Goal: Transaction & Acquisition: Purchase product/service

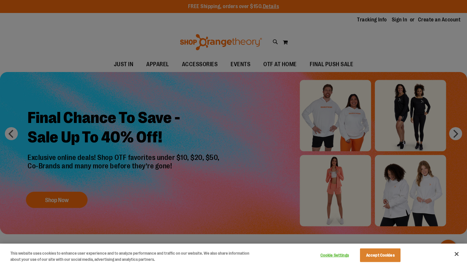
click at [399, 20] on div at bounding box center [233, 133] width 467 height 266
click at [349, 38] on div at bounding box center [233, 133] width 467 height 266
click at [457, 254] on button "Close" at bounding box center [456, 254] width 14 height 14
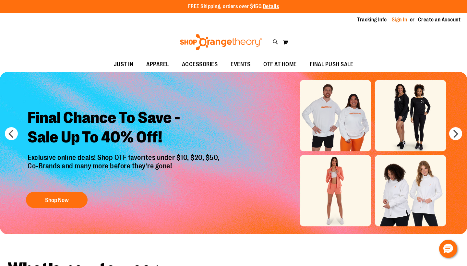
click at [399, 19] on link "Sign In" at bounding box center [400, 19] width 16 height 7
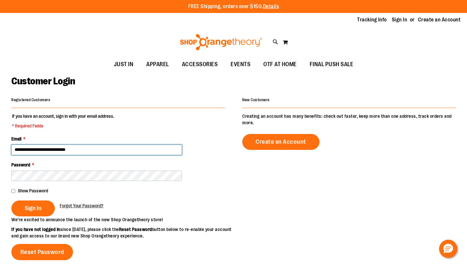
type input "**********"
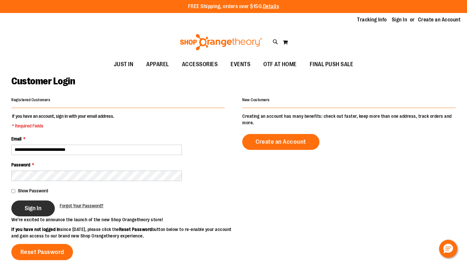
click at [34, 210] on span "Sign In" at bounding box center [33, 208] width 17 height 7
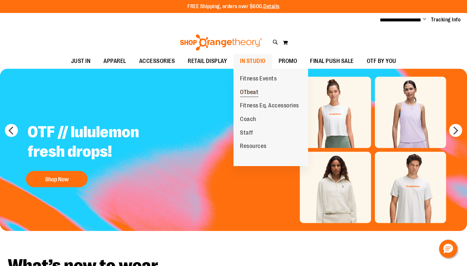
click at [253, 91] on span "OTbeat" at bounding box center [249, 93] width 18 height 8
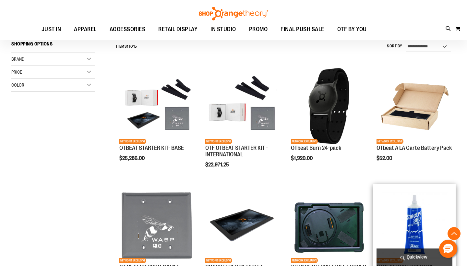
scroll to position [165, 0]
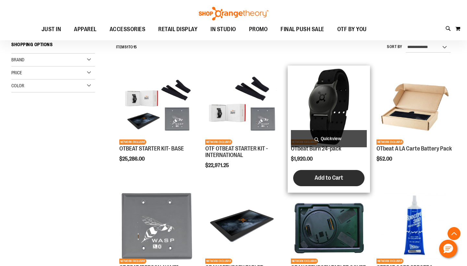
click at [317, 178] on span "Add to Cart" at bounding box center [328, 177] width 29 height 7
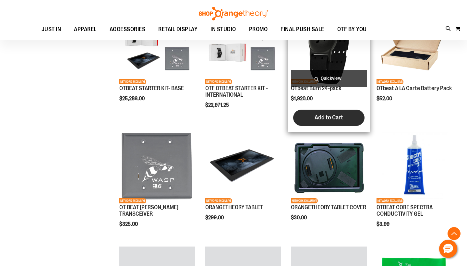
scroll to position [226, 0]
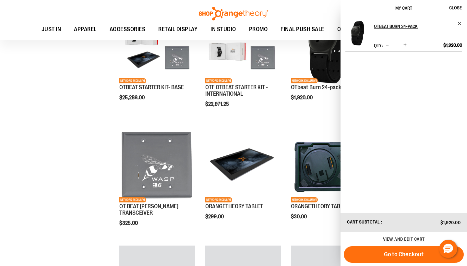
click at [405, 44] on span "Increase product quantity" at bounding box center [404, 45] width 3 height 6
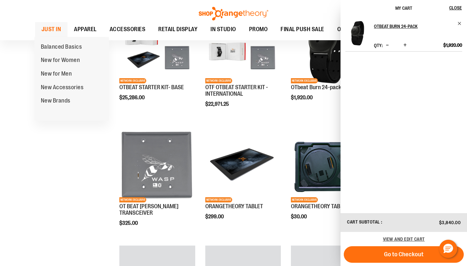
click at [55, 24] on span "JUST IN" at bounding box center [51, 29] width 20 height 15
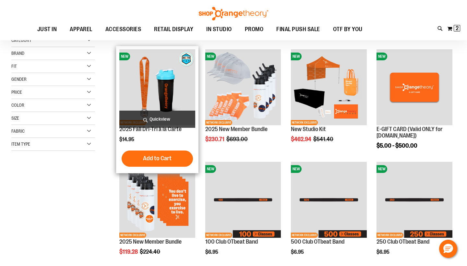
scroll to position [81, 0]
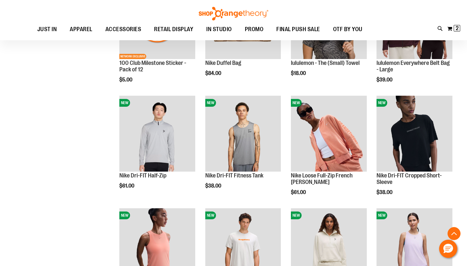
scroll to position [510, 0]
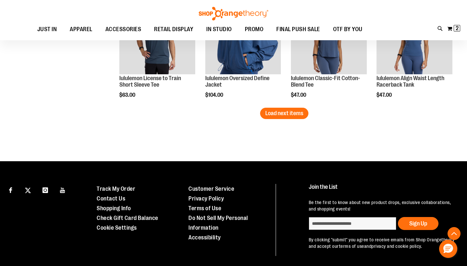
scroll to position [1011, 0]
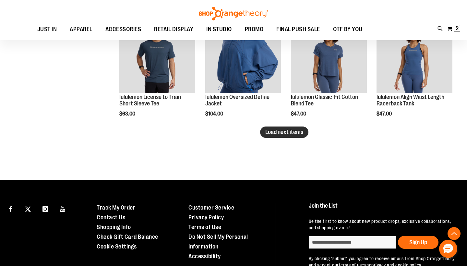
click at [271, 129] on span "Load next items" at bounding box center [284, 132] width 38 height 6
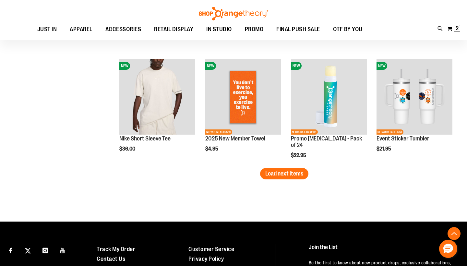
scroll to position [1314, 0]
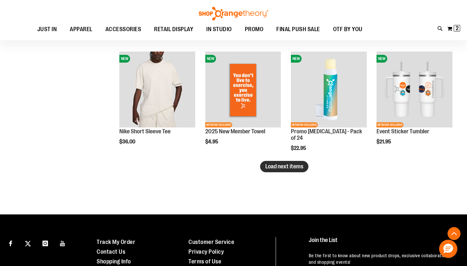
click at [296, 168] on span "Load next items" at bounding box center [284, 166] width 38 height 6
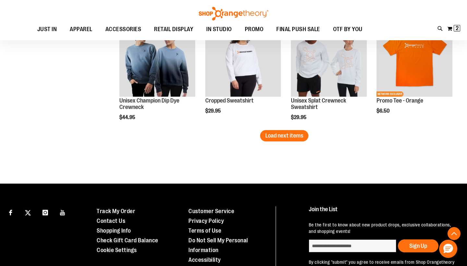
scroll to position [1682, 0]
click at [284, 133] on span "Load next items" at bounding box center [284, 135] width 38 height 6
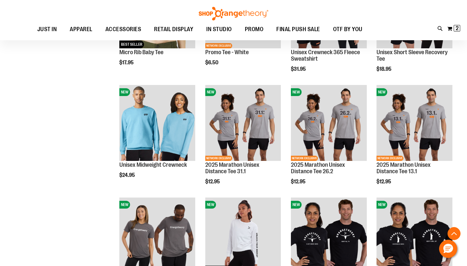
scroll to position [1851, 0]
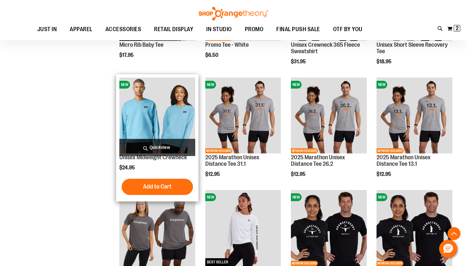
click at [154, 113] on img "product" at bounding box center [157, 115] width 76 height 76
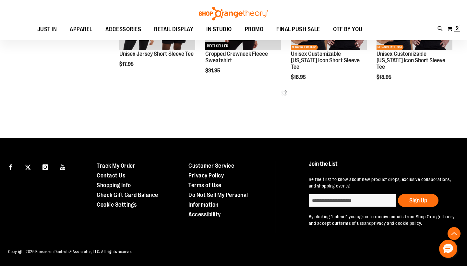
scroll to position [339, 0]
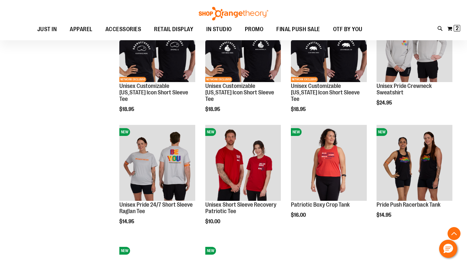
scroll to position [432, 0]
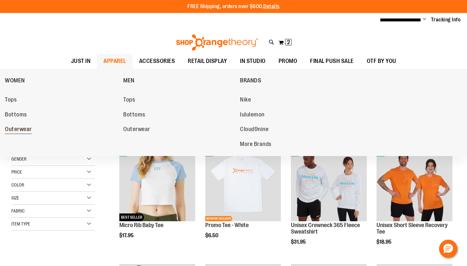
click at [14, 130] on span "Outerwear" at bounding box center [18, 130] width 27 height 8
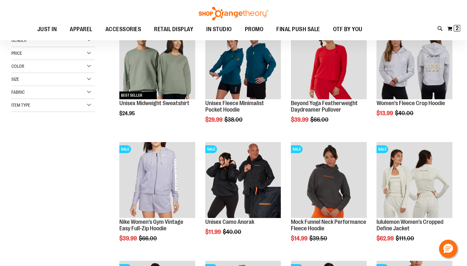
scroll to position [106, 0]
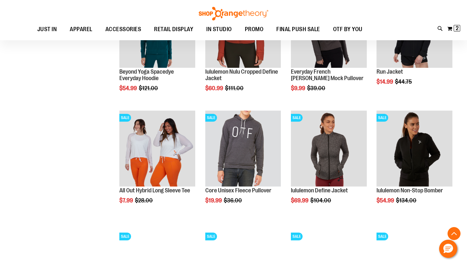
scroll to position [494, 0]
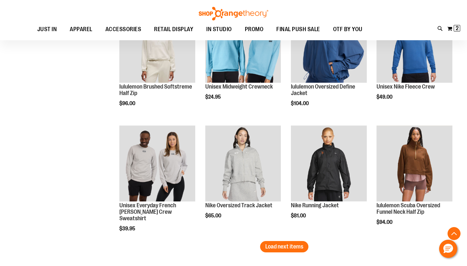
scroll to position [952, 0]
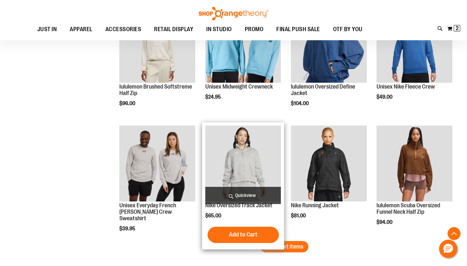
click at [248, 163] on img "product" at bounding box center [243, 163] width 76 height 76
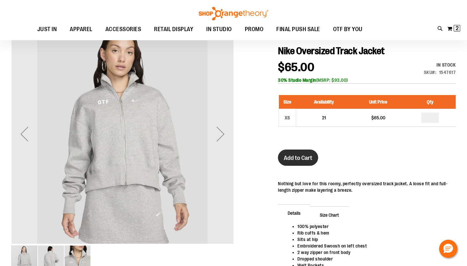
scroll to position [68, 0]
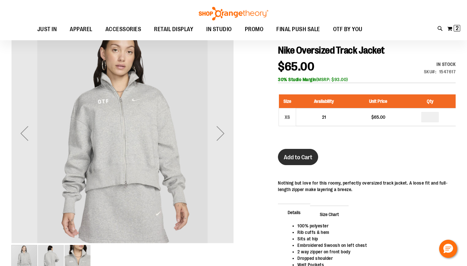
click at [298, 156] on span "Add to Cart" at bounding box center [298, 157] width 29 height 7
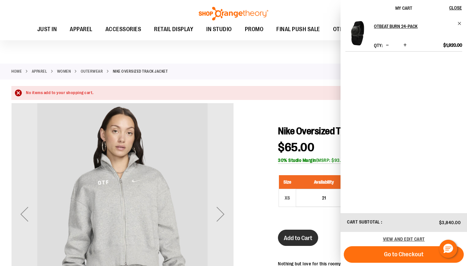
scroll to position [0, 0]
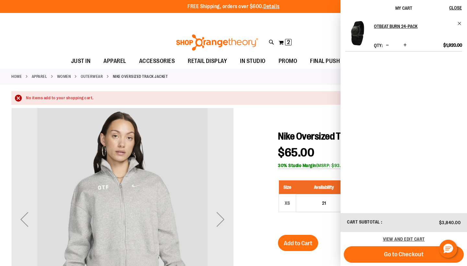
click at [324, 220] on div "Size Availability Unit Price Qty XS 21 $65.00 *" at bounding box center [367, 201] width 178 height 54
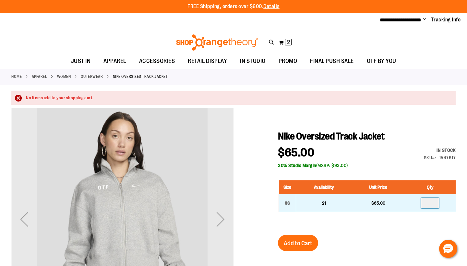
click at [433, 199] on input "number" at bounding box center [430, 203] width 18 height 10
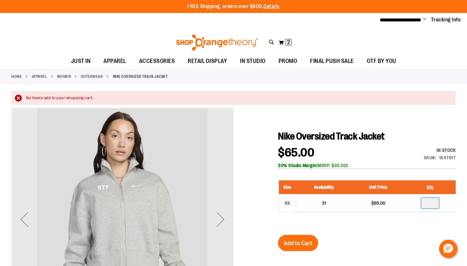
type input "*"
click at [295, 245] on span "Add to Cart" at bounding box center [298, 243] width 29 height 7
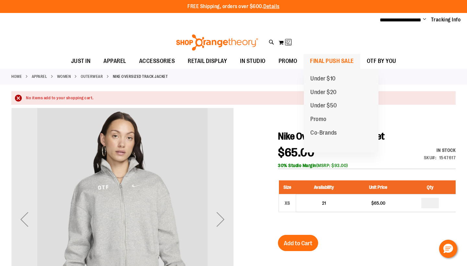
click at [327, 60] on span "FINAL PUSH SALE" at bounding box center [332, 61] width 44 height 15
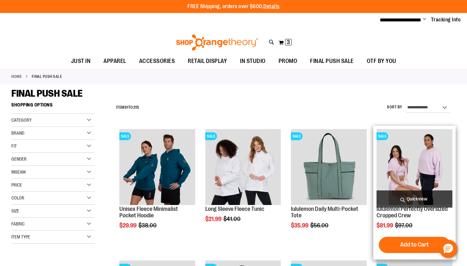
click at [405, 159] on img "product" at bounding box center [414, 167] width 76 height 76
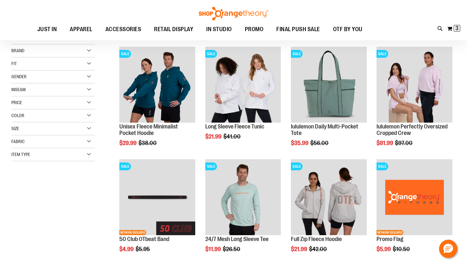
scroll to position [83, 0]
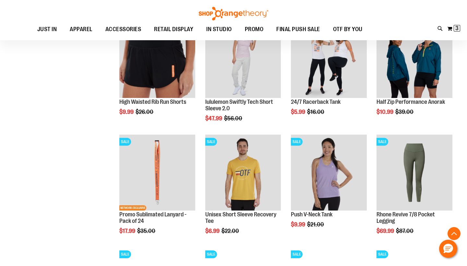
scroll to position [330, 0]
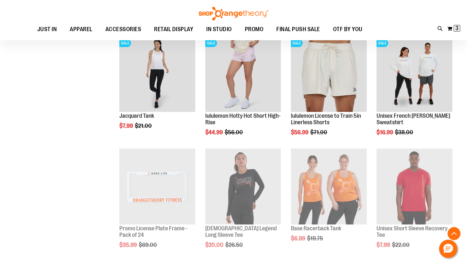
scroll to position [656, 0]
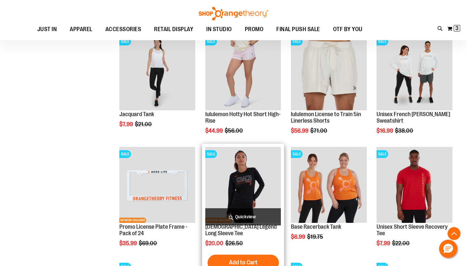
click at [249, 171] on img "product" at bounding box center [243, 185] width 76 height 76
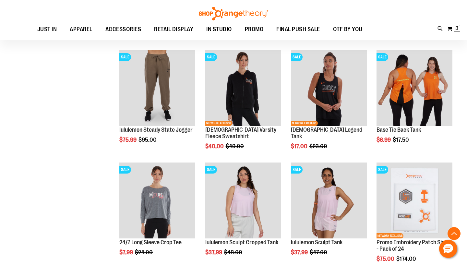
scroll to position [140, 0]
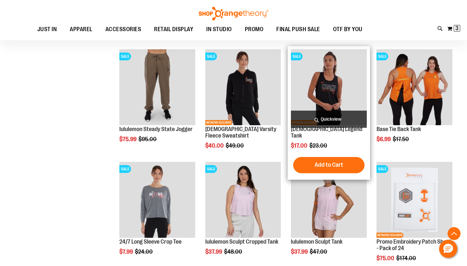
click at [333, 88] on img "product" at bounding box center [329, 87] width 76 height 76
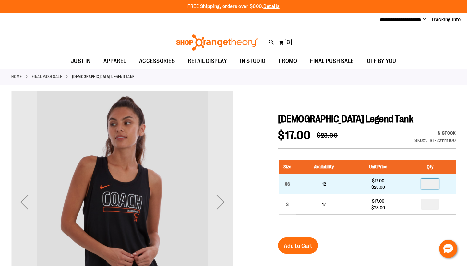
drag, startPoint x: 435, startPoint y: 184, endPoint x: 418, endPoint y: 183, distance: 17.9
click at [418, 183] on td at bounding box center [429, 184] width 51 height 20
type input "*"
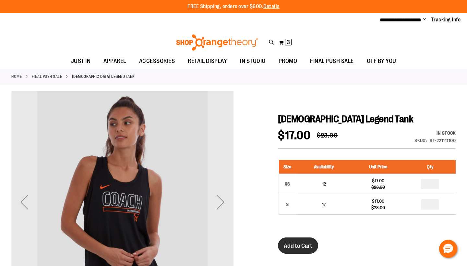
click at [296, 247] on span "Add to Cart" at bounding box center [298, 245] width 29 height 7
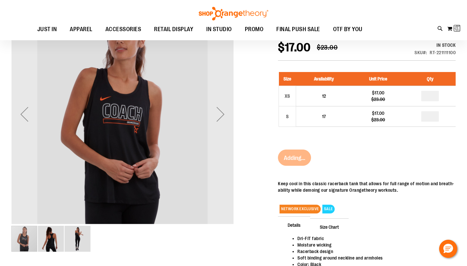
scroll to position [87, 0]
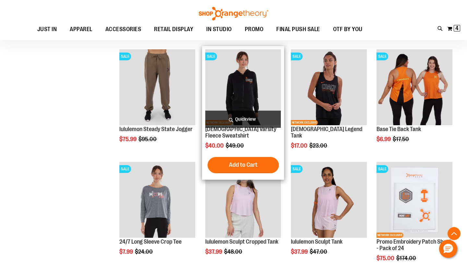
scroll to position [140, 0]
click at [252, 88] on img "product" at bounding box center [243, 87] width 76 height 76
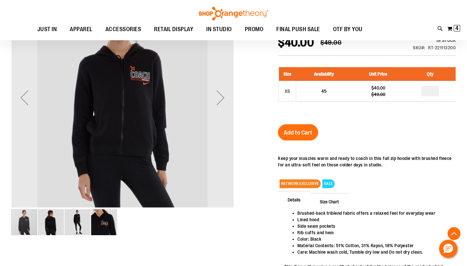
scroll to position [101, 0]
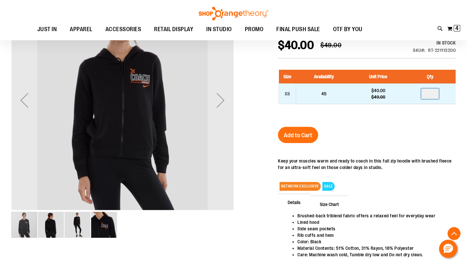
drag, startPoint x: 435, startPoint y: 83, endPoint x: 416, endPoint y: 79, distance: 19.9
click at [416, 83] on td at bounding box center [429, 93] width 51 height 20
type input "*"
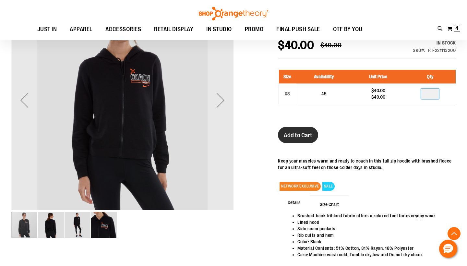
click at [302, 132] on span "Add to Cart" at bounding box center [298, 135] width 29 height 7
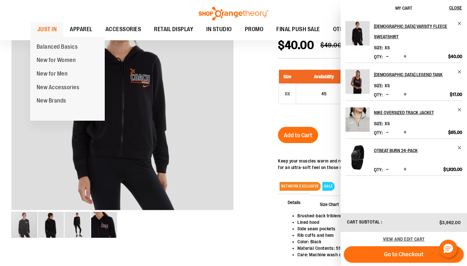
click at [51, 28] on span "JUST IN" at bounding box center [47, 29] width 20 height 15
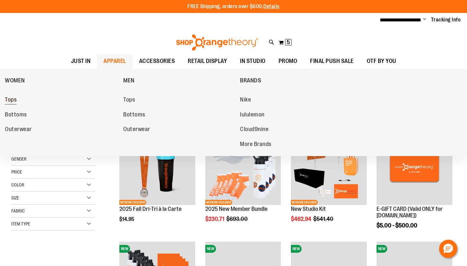
click at [16, 100] on span "Tops" at bounding box center [11, 100] width 12 height 8
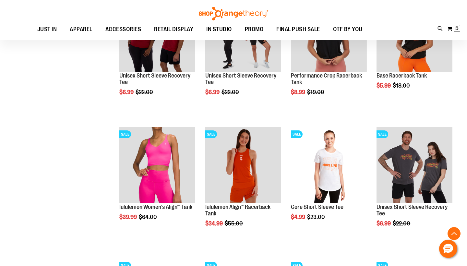
scroll to position [528, 0]
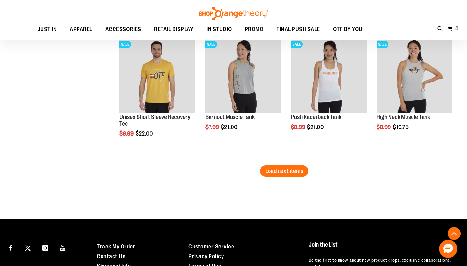
scroll to position [1142, 0]
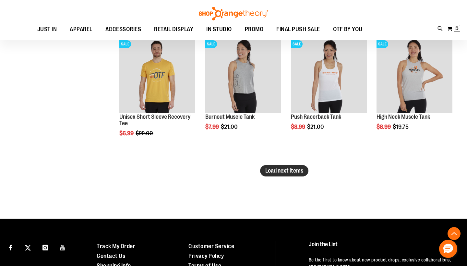
click at [279, 174] on button "Load next items" at bounding box center [284, 170] width 48 height 11
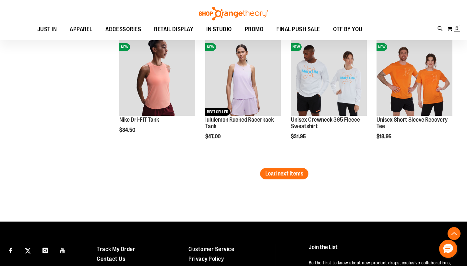
scroll to position [1534, 0]
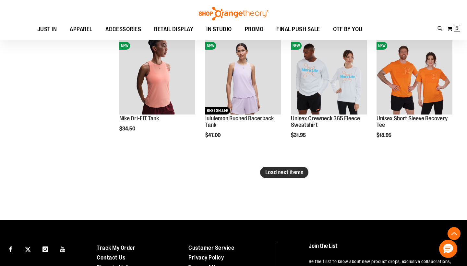
click at [281, 173] on span "Load next items" at bounding box center [284, 172] width 38 height 6
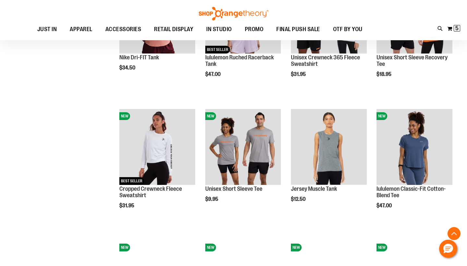
scroll to position [1598, 0]
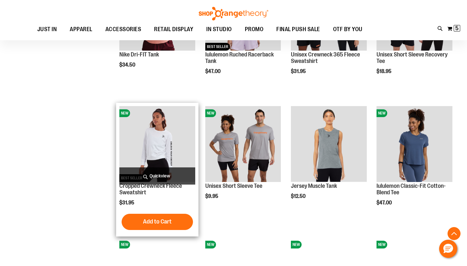
click at [170, 144] on img "product" at bounding box center [157, 144] width 76 height 76
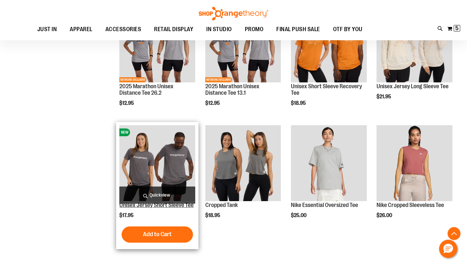
scroll to position [319, 0]
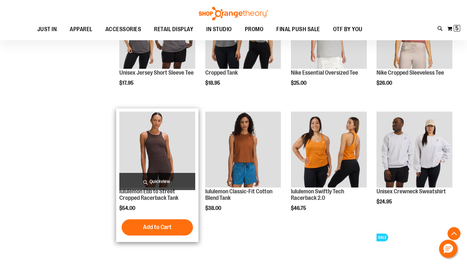
scroll to position [441, 0]
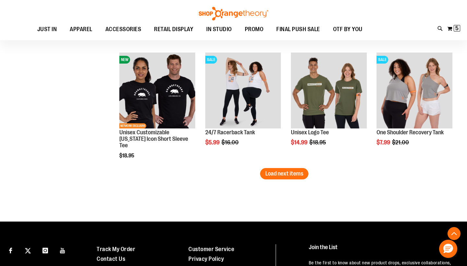
scroll to position [973, 0]
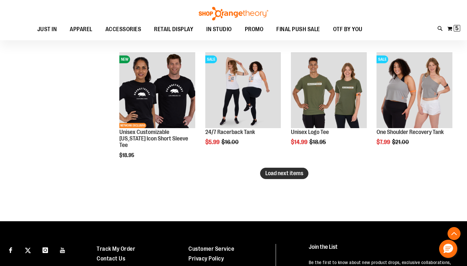
click at [277, 174] on span "Load next items" at bounding box center [284, 173] width 38 height 6
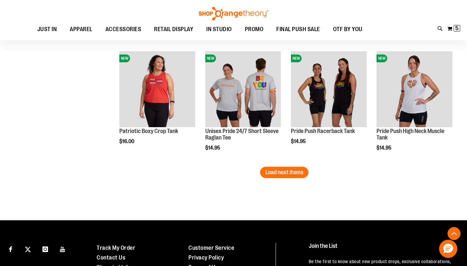
scroll to position [1335, 0]
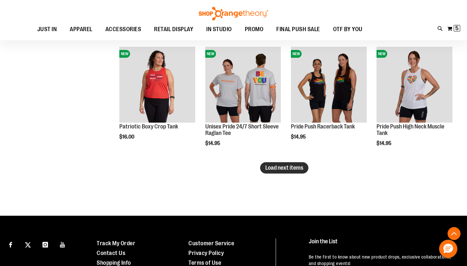
click at [277, 166] on span "Load next items" at bounding box center [284, 167] width 38 height 6
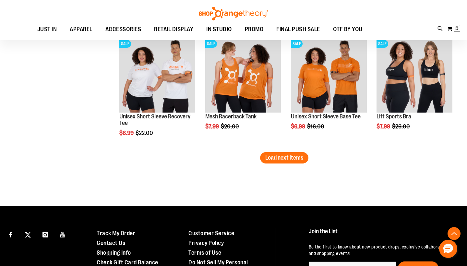
scroll to position [1700, 0]
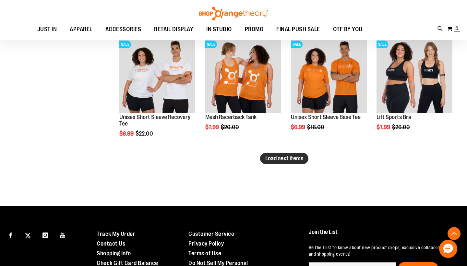
click at [297, 158] on span "Load next items" at bounding box center [284, 158] width 38 height 6
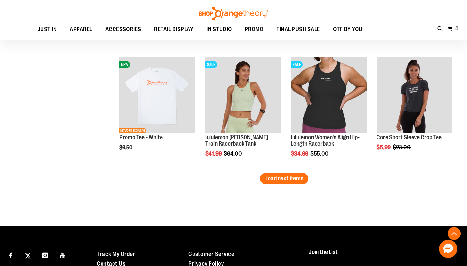
scroll to position [2046, 0]
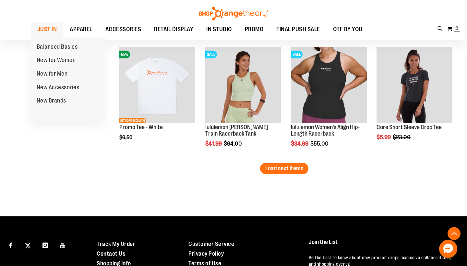
click at [53, 27] on span "JUST IN" at bounding box center [47, 29] width 20 height 15
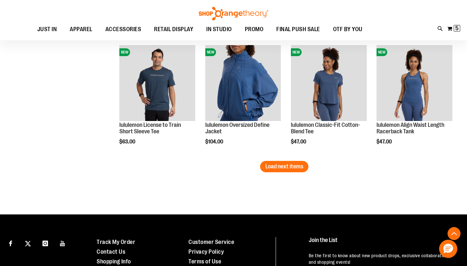
scroll to position [1035, 0]
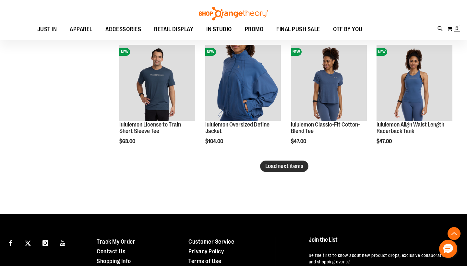
click at [300, 169] on span "Load next items" at bounding box center [284, 166] width 38 height 6
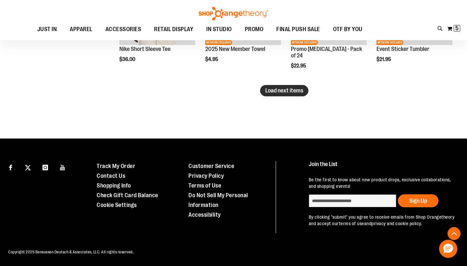
click at [298, 93] on span "Load next items" at bounding box center [284, 90] width 38 height 6
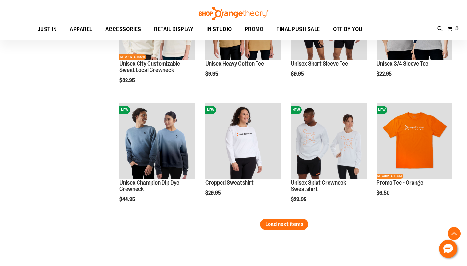
scroll to position [1694, 0]
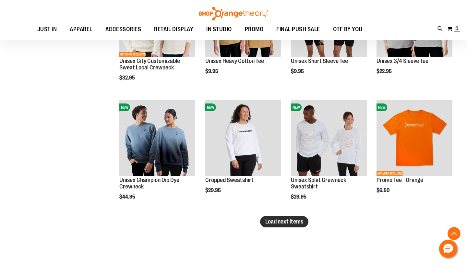
click at [273, 219] on span "Load next items" at bounding box center [284, 221] width 38 height 6
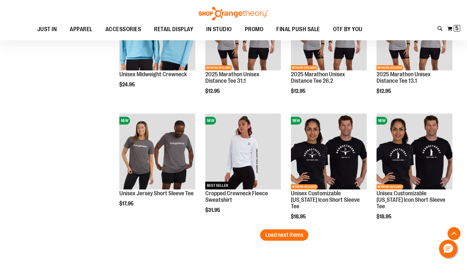
scroll to position [2037, 0]
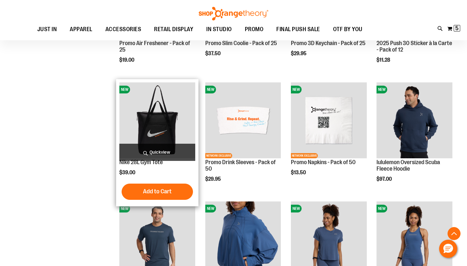
scroll to position [828, 0]
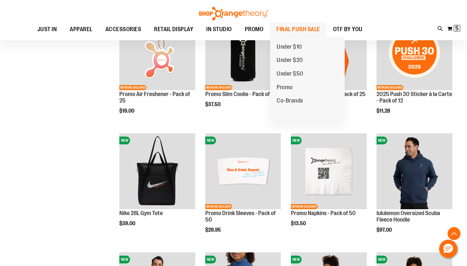
click at [288, 28] on span "FINAL PUSH SALE" at bounding box center [298, 29] width 44 height 15
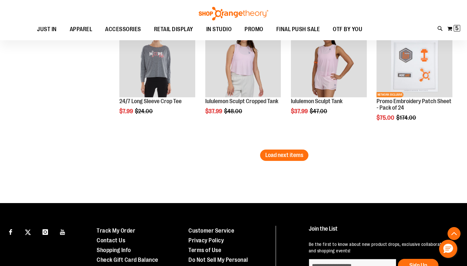
scroll to position [1160, 0]
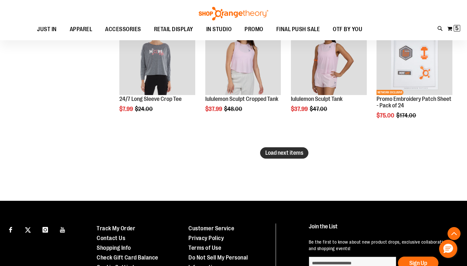
click at [283, 150] on span "Load next items" at bounding box center [284, 152] width 38 height 6
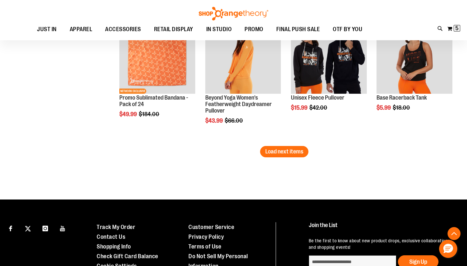
scroll to position [1555, 0]
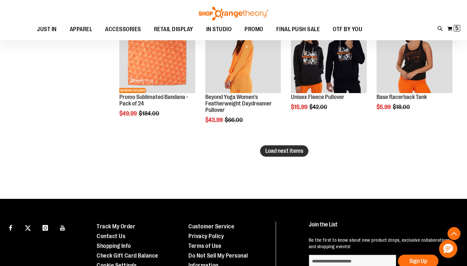
click at [299, 152] on span "Load next items" at bounding box center [284, 150] width 38 height 6
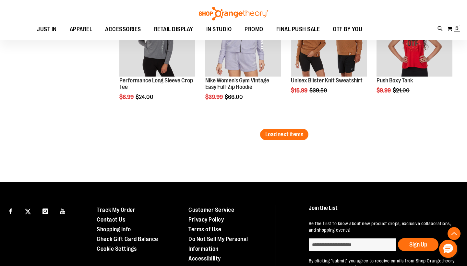
scroll to position [1966, 0]
click at [285, 131] on span "Load next items" at bounding box center [284, 134] width 38 height 6
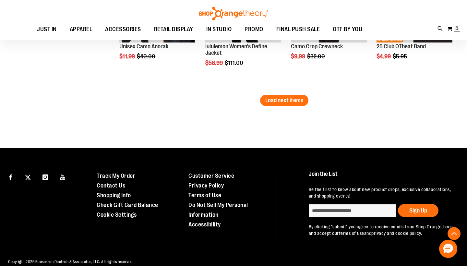
scroll to position [2400, 0]
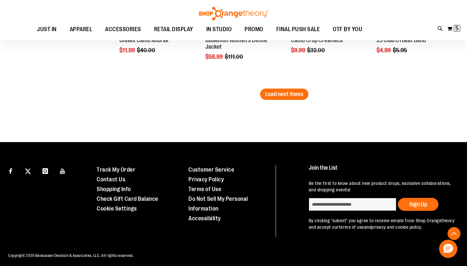
click at [289, 87] on li "SALE Camo Crop Crewneck $9.99 Regular Price $32.00 Quickview Add to Cart In sto…" at bounding box center [329, 22] width 82 height 131
click at [288, 94] on span "Load next items" at bounding box center [284, 94] width 38 height 6
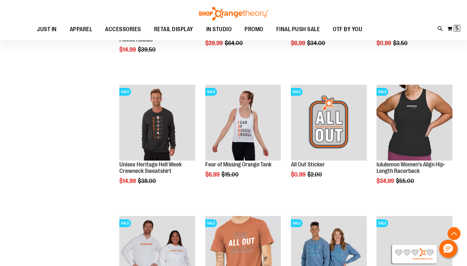
scroll to position [2595, 0]
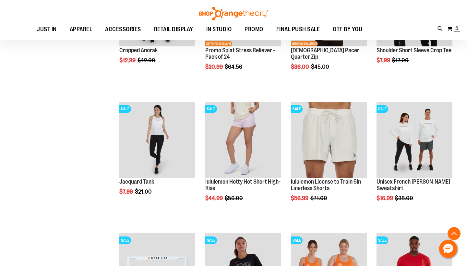
scroll to position [596, 0]
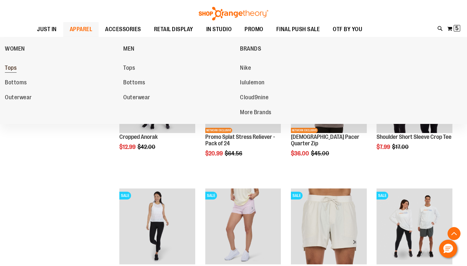
click at [11, 68] on span "Tops" at bounding box center [11, 69] width 12 height 8
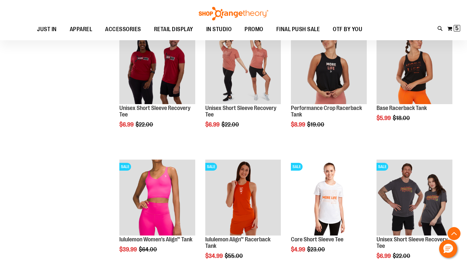
scroll to position [501, 0]
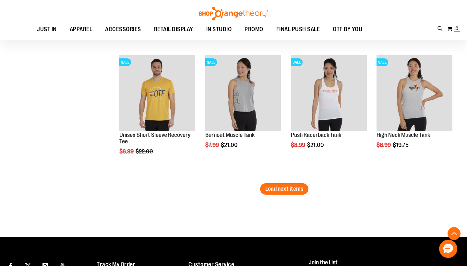
scroll to position [1126, 0]
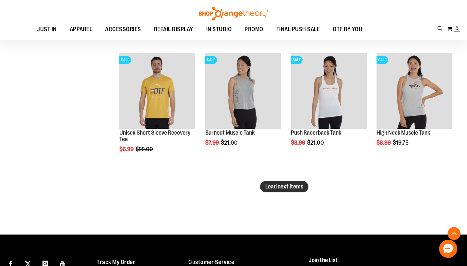
click at [278, 188] on span "Load next items" at bounding box center [284, 186] width 38 height 6
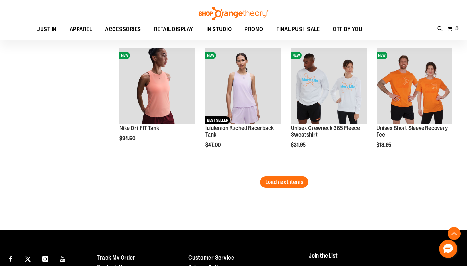
scroll to position [1524, 0]
click at [289, 187] on button "Load next items" at bounding box center [284, 181] width 48 height 11
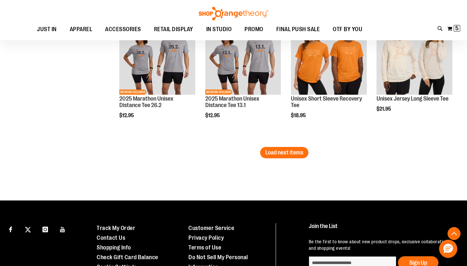
scroll to position [1947, 0]
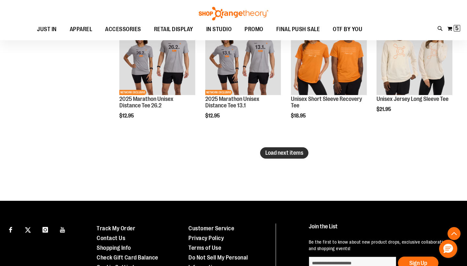
click at [278, 149] on button "Load next items" at bounding box center [284, 152] width 48 height 11
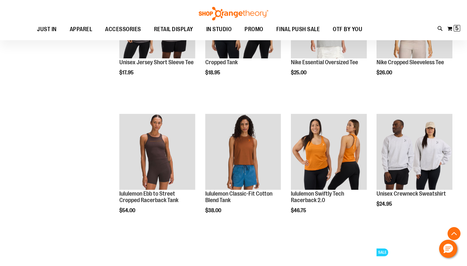
scroll to position [2114, 0]
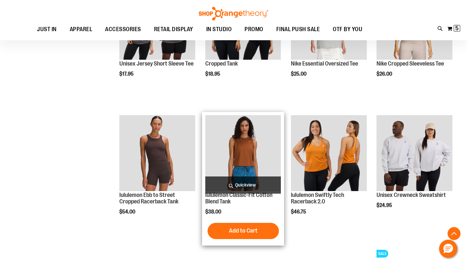
click at [246, 144] on img "product" at bounding box center [243, 153] width 76 height 76
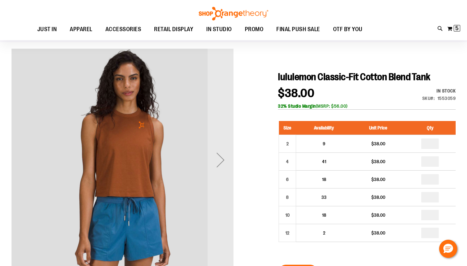
scroll to position [40, 0]
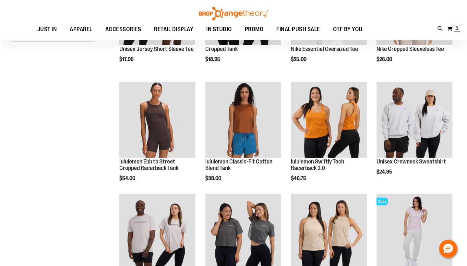
scroll to position [73, 0]
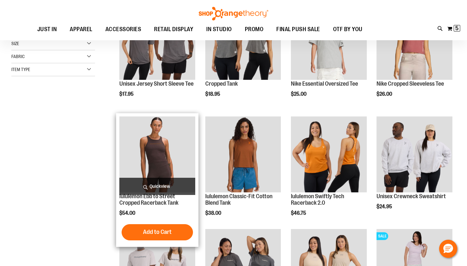
click at [151, 151] on img "product" at bounding box center [157, 154] width 76 height 76
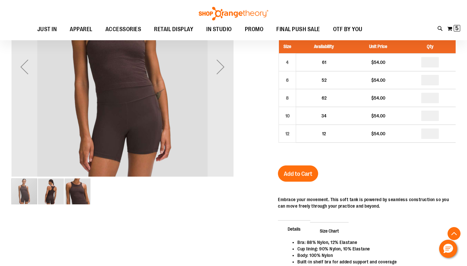
scroll to position [134, 0]
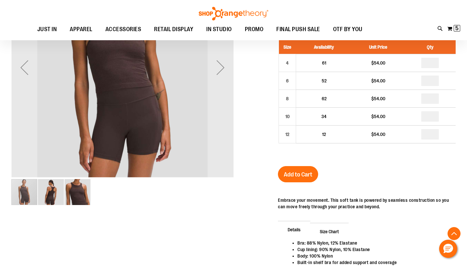
click at [56, 195] on img "image 2 of 3" at bounding box center [51, 192] width 26 height 26
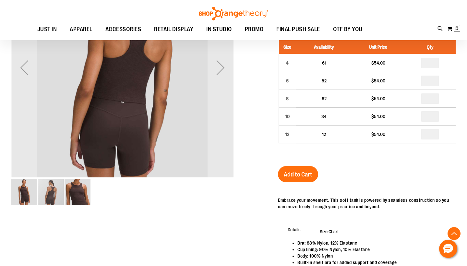
click at [21, 192] on img "image 1 of 3" at bounding box center [24, 192] width 26 height 26
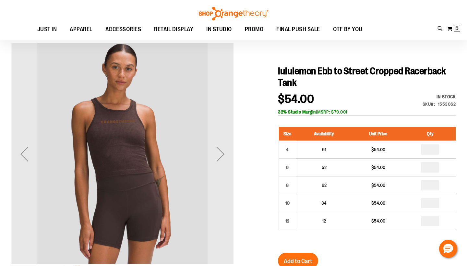
scroll to position [51, 0]
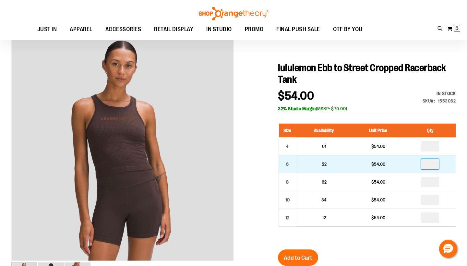
click at [435, 163] on input "number" at bounding box center [430, 164] width 18 height 10
type input "*"
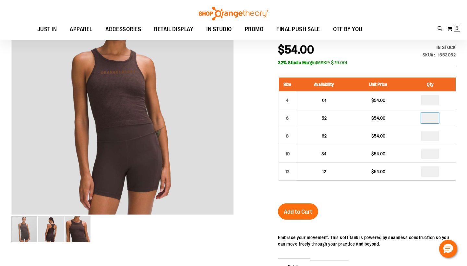
scroll to position [96, 0]
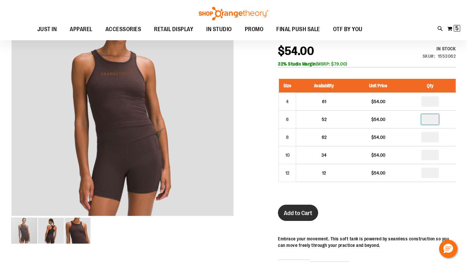
click at [310, 210] on span "Add to Cart" at bounding box center [298, 212] width 29 height 7
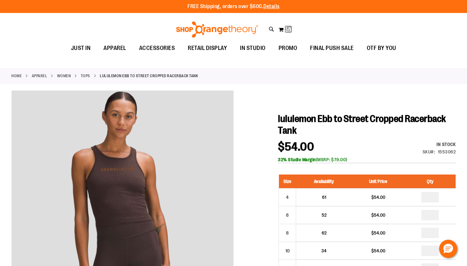
scroll to position [0, 0]
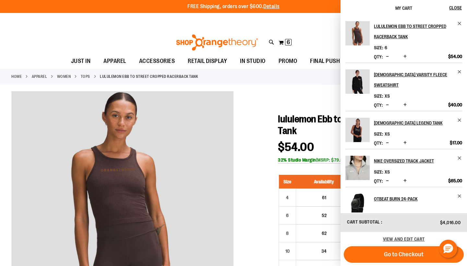
click at [406, 265] on div "6 items Cart Subtotal $4,016.00 View and edit cart Go to Checkout" at bounding box center [403, 239] width 126 height 53
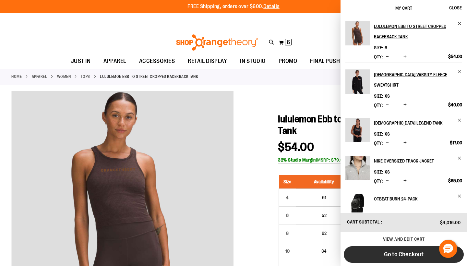
click at [398, 256] on span "Go to Checkout" at bounding box center [404, 254] width 40 height 7
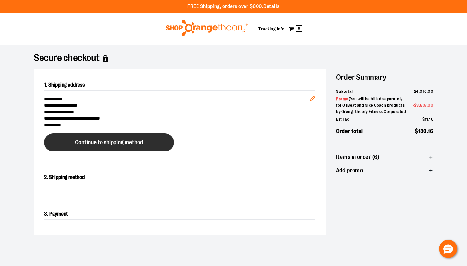
click at [109, 142] on span "Continue to shipping method" at bounding box center [109, 142] width 68 height 6
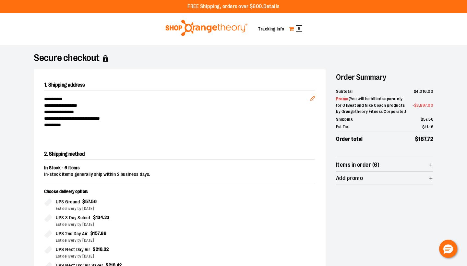
click at [299, 27] on span "6" at bounding box center [299, 28] width 6 height 6
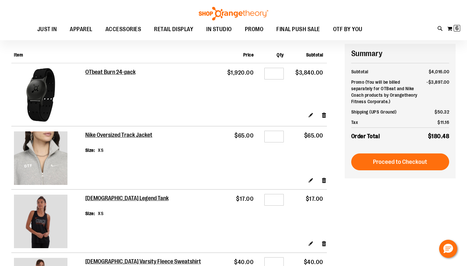
scroll to position [48, 0]
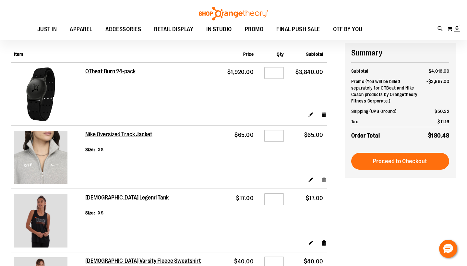
click at [324, 177] on link "Remove item" at bounding box center [324, 179] width 6 height 7
click at [323, 239] on link "Remove item" at bounding box center [324, 242] width 6 height 7
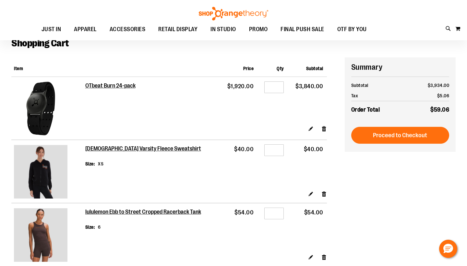
scroll to position [38, 0]
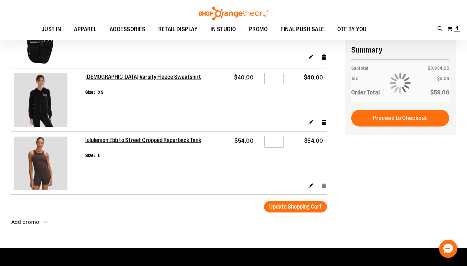
click at [324, 182] on link "Remove item" at bounding box center [324, 185] width 6 height 7
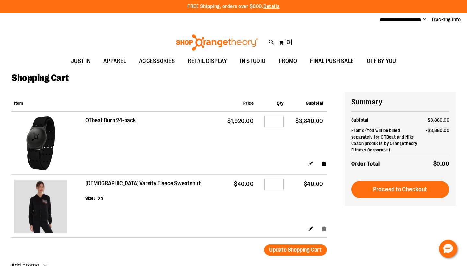
click at [324, 225] on link "Remove item" at bounding box center [324, 228] width 6 height 7
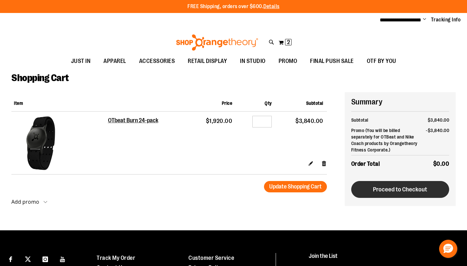
click at [395, 194] on button "Proceed to Checkout" at bounding box center [400, 189] width 98 height 17
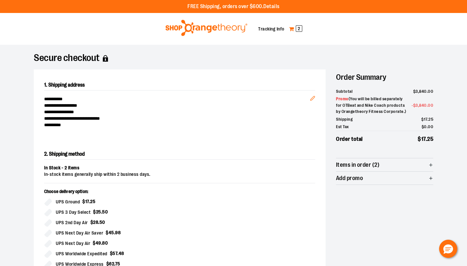
click at [300, 27] on span "2" at bounding box center [299, 28] width 6 height 6
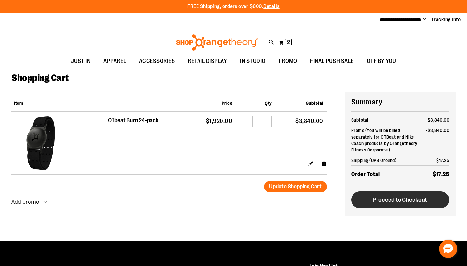
click at [378, 196] on span "Proceed to Checkout" at bounding box center [400, 199] width 54 height 7
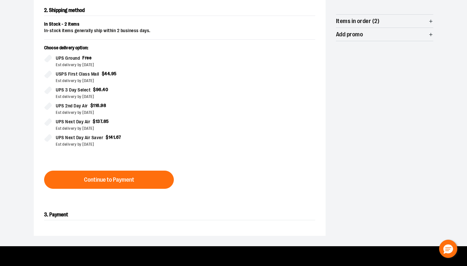
scroll to position [144, 0]
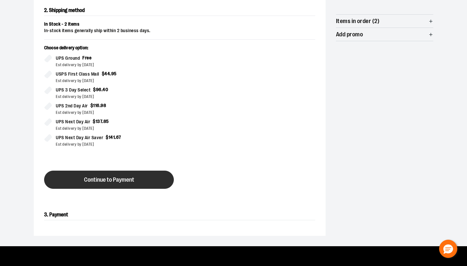
click at [125, 178] on span "Continue to Payment" at bounding box center [109, 180] width 50 height 6
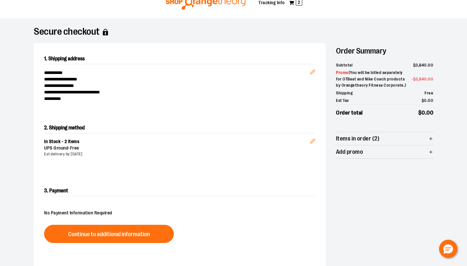
scroll to position [26, 0]
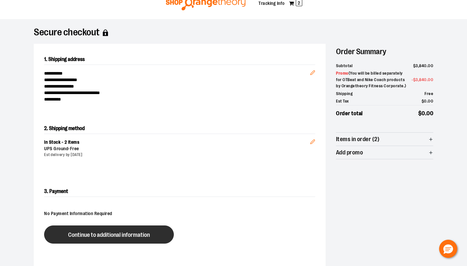
click at [107, 232] on span "Continue to additional information" at bounding box center [109, 235] width 82 height 6
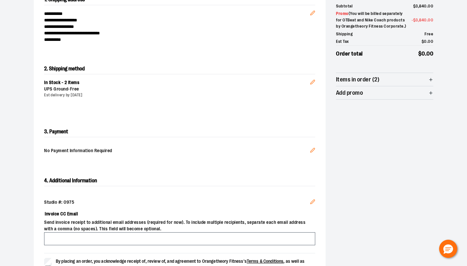
scroll to position [100, 0]
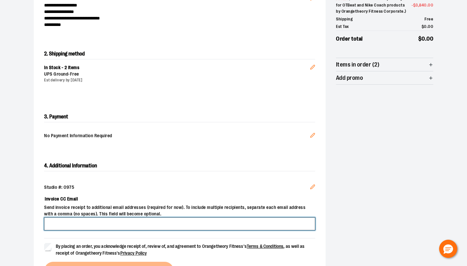
click at [94, 225] on input "Invoice CC Email" at bounding box center [179, 223] width 271 height 13
type input "*"
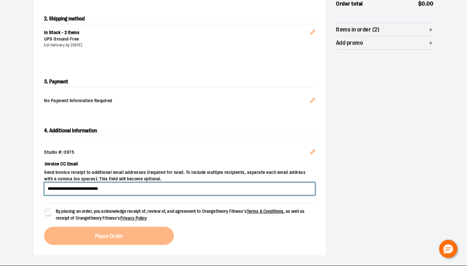
scroll to position [135, 0]
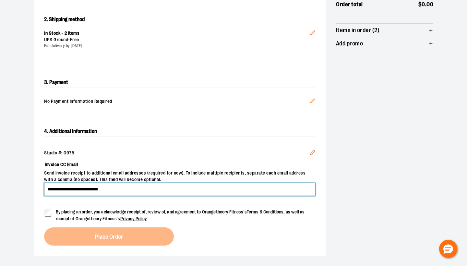
type input "**********"
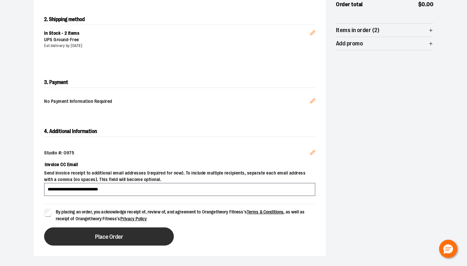
click at [76, 230] on button "Place Order" at bounding box center [109, 236] width 130 height 18
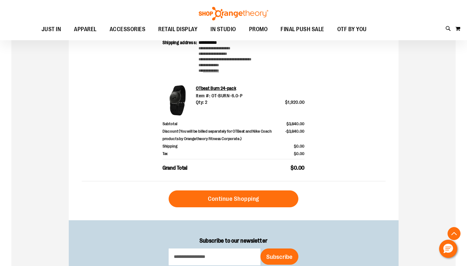
scroll to position [202, 0]
